Goal: Information Seeking & Learning: Learn about a topic

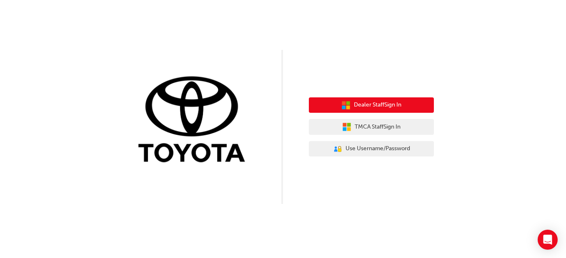
click at [361, 106] on span "Dealer Staff Sign In" at bounding box center [378, 105] width 48 height 10
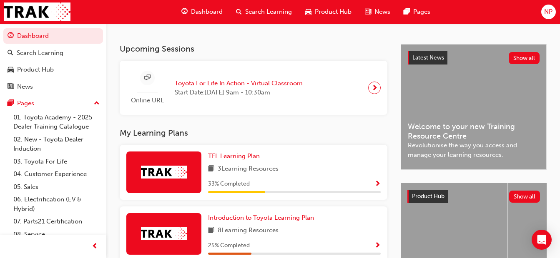
scroll to position [168, 0]
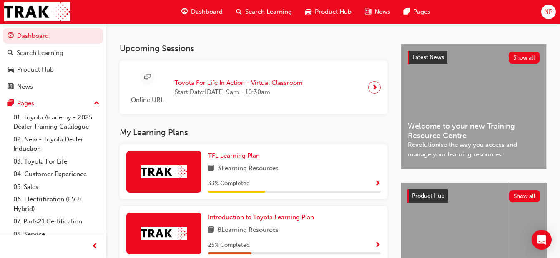
click at [372, 88] on span "next-icon" at bounding box center [374, 88] width 6 height 12
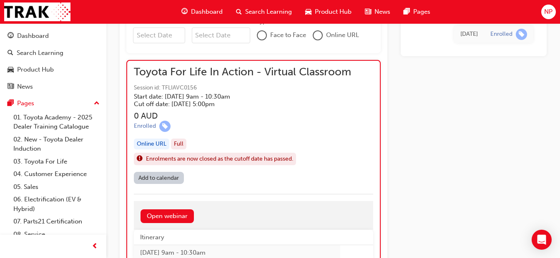
scroll to position [611, 0]
drag, startPoint x: 413, startPoint y: 150, endPoint x: 499, endPoint y: 193, distance: 96.5
click at [162, 216] on link "Open webinar" at bounding box center [166, 216] width 53 height 14
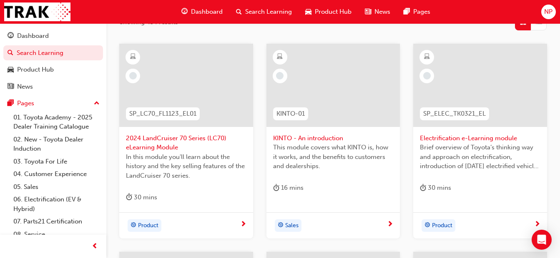
scroll to position [150, 0]
click at [164, 143] on span "2024 LandCruiser 70 Series (LC70) eLearning Module" at bounding box center [186, 142] width 120 height 19
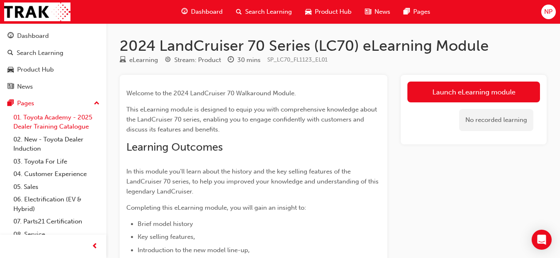
click at [52, 120] on link "01. Toyota Academy - 2025 Dealer Training Catalogue" at bounding box center [56, 122] width 93 height 22
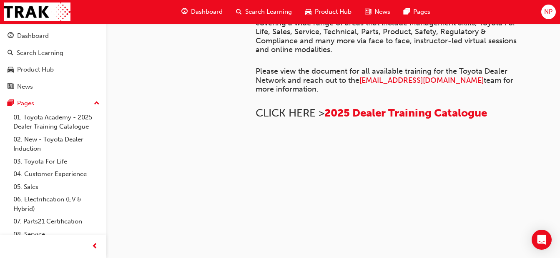
scroll to position [439, 0]
click at [50, 163] on link "03. Toyota For Life" at bounding box center [56, 161] width 93 height 13
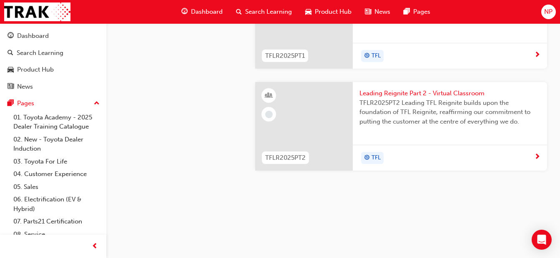
scroll to position [828, 0]
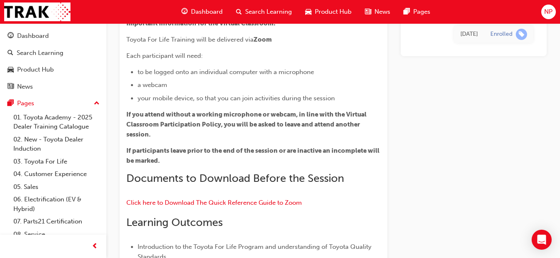
scroll to position [155, 0]
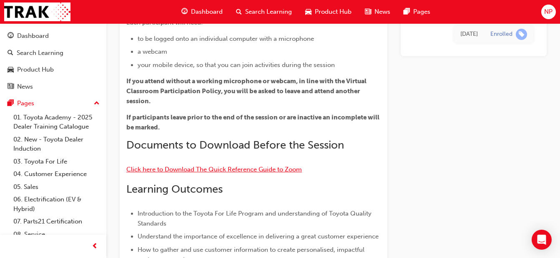
click at [241, 171] on span "Click here to Download The Quick Reference Guide to Zoom" at bounding box center [213, 170] width 175 height 8
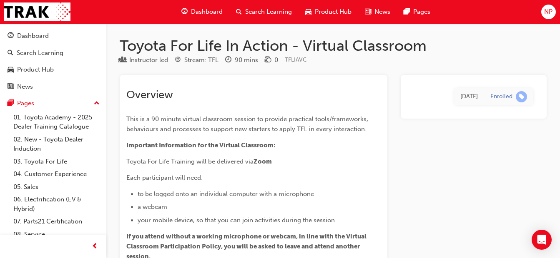
click at [160, 61] on div "Instructor led" at bounding box center [148, 60] width 39 height 10
click at [249, 59] on div "90 mins" at bounding box center [246, 60] width 23 height 10
click at [41, 66] on div "Product Hub" at bounding box center [35, 70] width 37 height 10
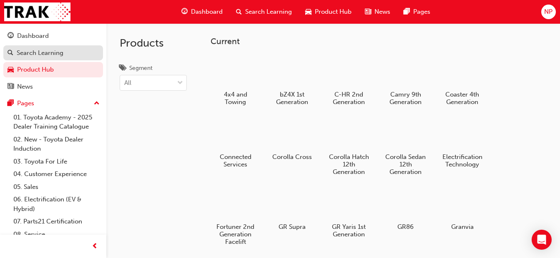
click at [38, 58] on link "Search Learning" at bounding box center [53, 52] width 100 height 15
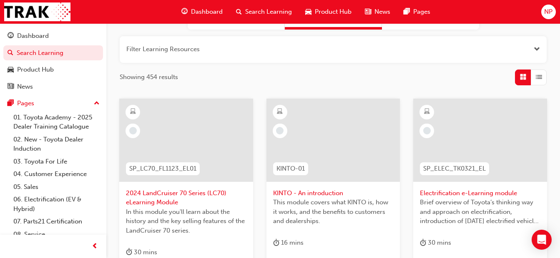
scroll to position [105, 0]
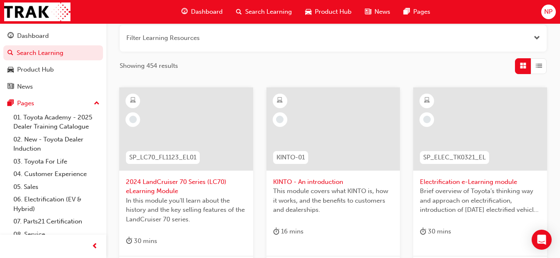
click at [168, 188] on span "2024 LandCruiser 70 Series (LC70) eLearning Module" at bounding box center [186, 187] width 120 height 19
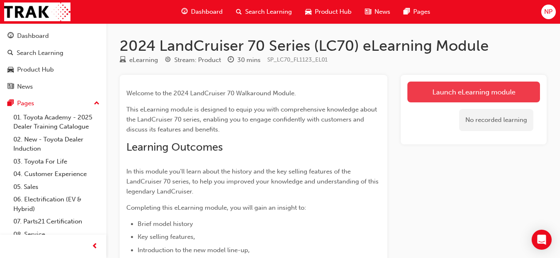
click at [436, 91] on link "Launch eLearning module" at bounding box center [473, 92] width 133 height 21
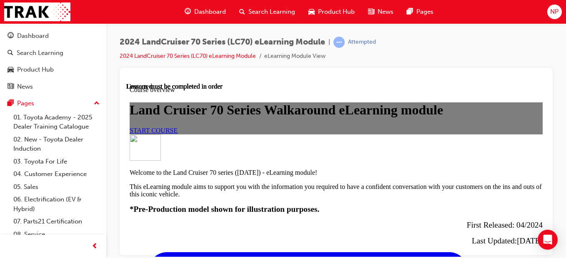
click at [204, 9] on span "Dashboard" at bounding box center [210, 12] width 32 height 10
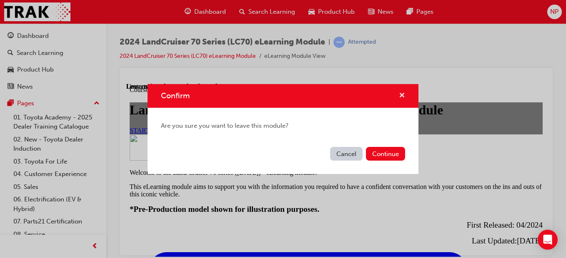
click at [400, 97] on span "cross-icon" at bounding box center [402, 97] width 6 height 8
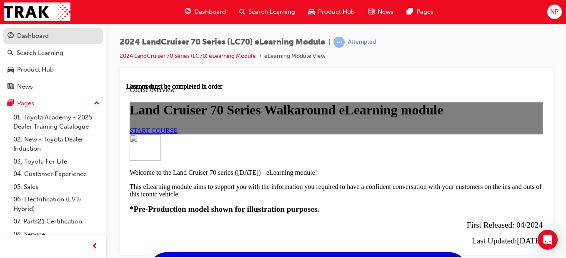
click at [42, 35] on div "Dashboard" at bounding box center [33, 36] width 32 height 10
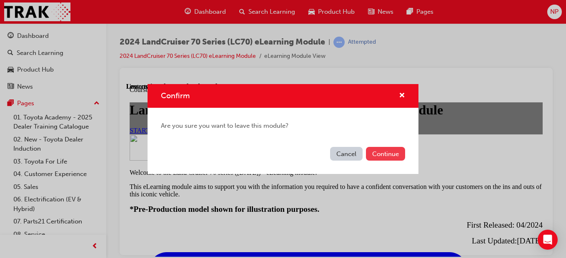
click at [393, 153] on button "Continue" at bounding box center [385, 154] width 39 height 14
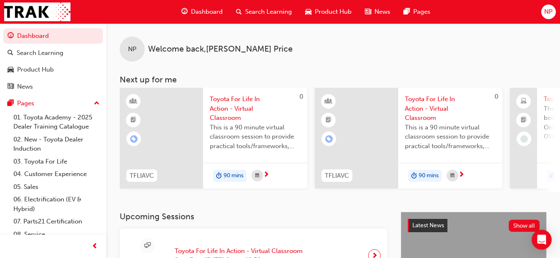
click at [225, 110] on span "Toyota For Life In Action - Virtual Classroom" at bounding box center [255, 109] width 91 height 28
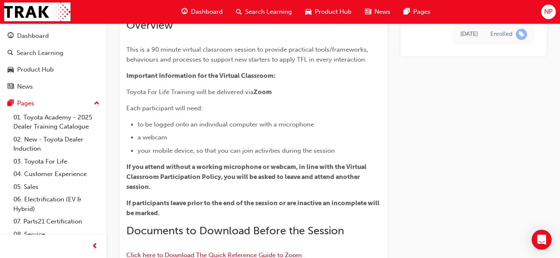
scroll to position [671, 0]
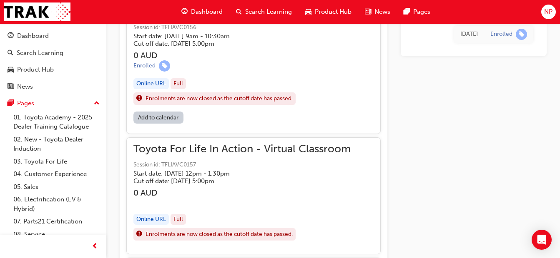
click at [159, 84] on div "Online URL" at bounding box center [150, 83] width 35 height 11
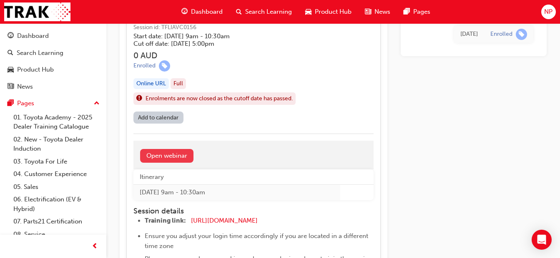
click at [174, 158] on link "Open webinar" at bounding box center [166, 156] width 53 height 14
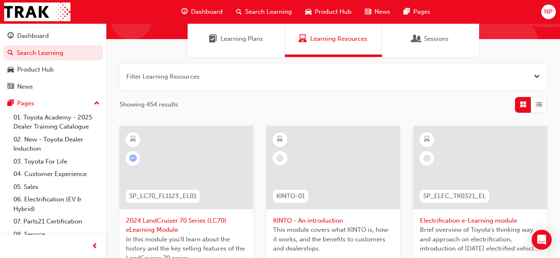
scroll to position [83, 0]
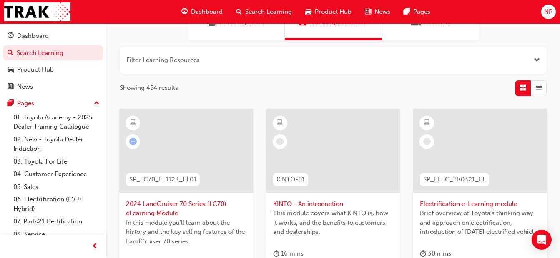
click at [170, 178] on span "SP_LC70_FL1123_EL01" at bounding box center [162, 180] width 67 height 10
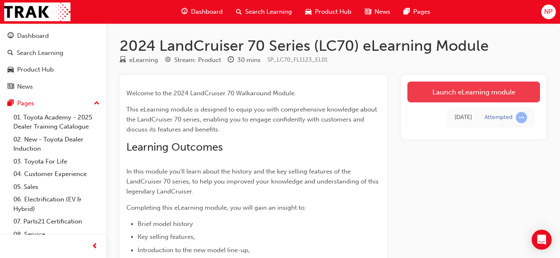
click at [435, 90] on link "Launch eLearning module" at bounding box center [473, 92] width 133 height 21
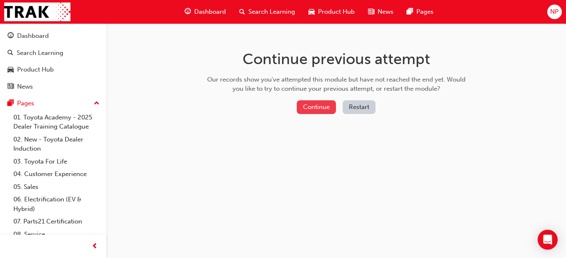
click at [316, 110] on button "Continue" at bounding box center [316, 107] width 39 height 14
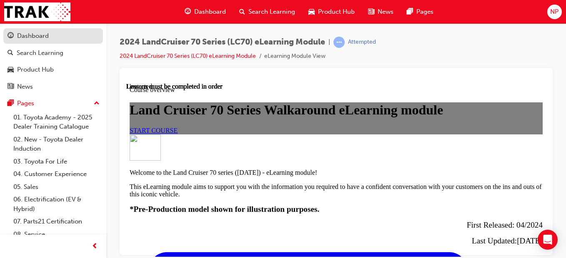
click at [10, 38] on span "guage-icon" at bounding box center [11, 37] width 6 height 8
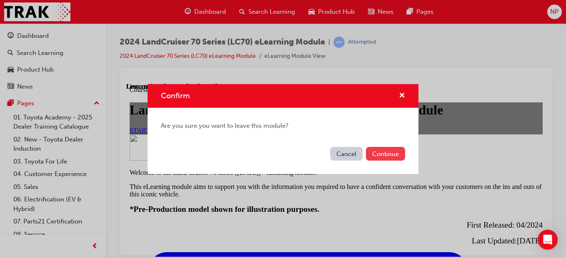
click at [391, 153] on button "Continue" at bounding box center [385, 154] width 39 height 14
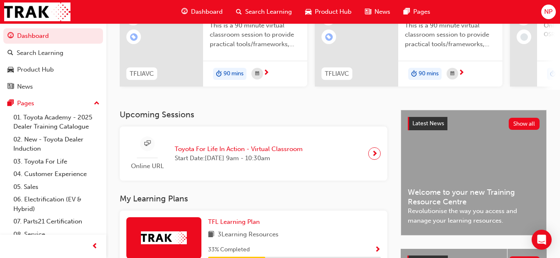
scroll to position [103, 0]
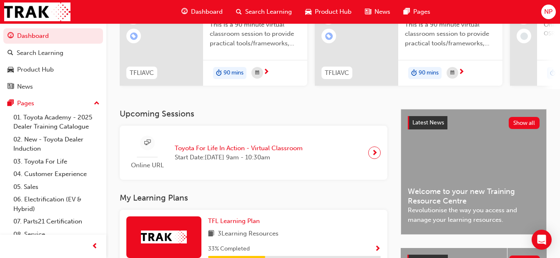
drag, startPoint x: 236, startPoint y: 152, endPoint x: 208, endPoint y: 155, distance: 27.7
click at [208, 153] on span "Toyota For Life In Action - Virtual Classroom" at bounding box center [239, 149] width 128 height 10
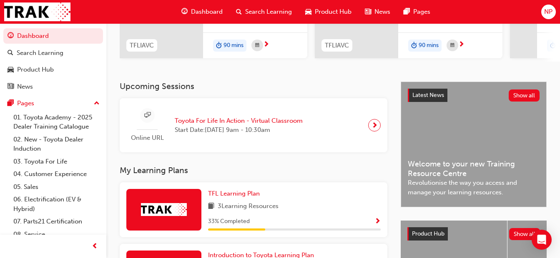
scroll to position [145, 0]
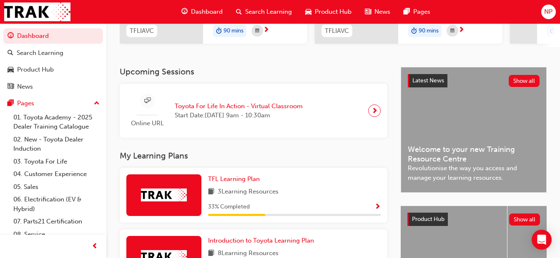
click at [378, 115] on div at bounding box center [374, 111] width 13 height 13
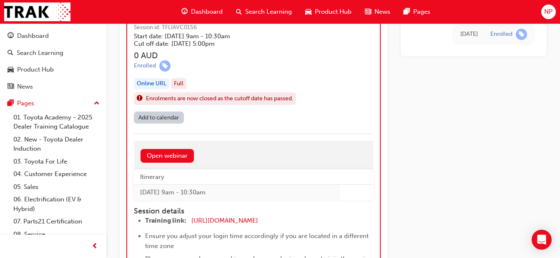
scroll to position [671, 0]
click at [231, 224] on span "[URL][DOMAIN_NAME]" at bounding box center [224, 222] width 67 height 8
